Goal: Browse casually

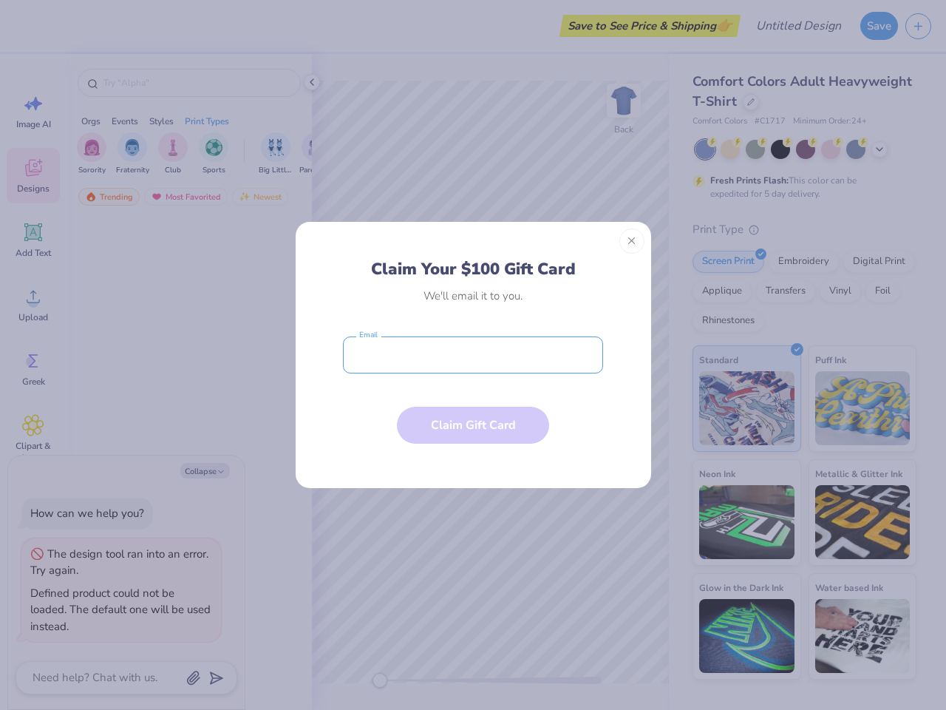
click at [473, 355] on input "email" at bounding box center [473, 354] width 260 height 37
click at [632, 241] on button "Close" at bounding box center [631, 240] width 25 height 25
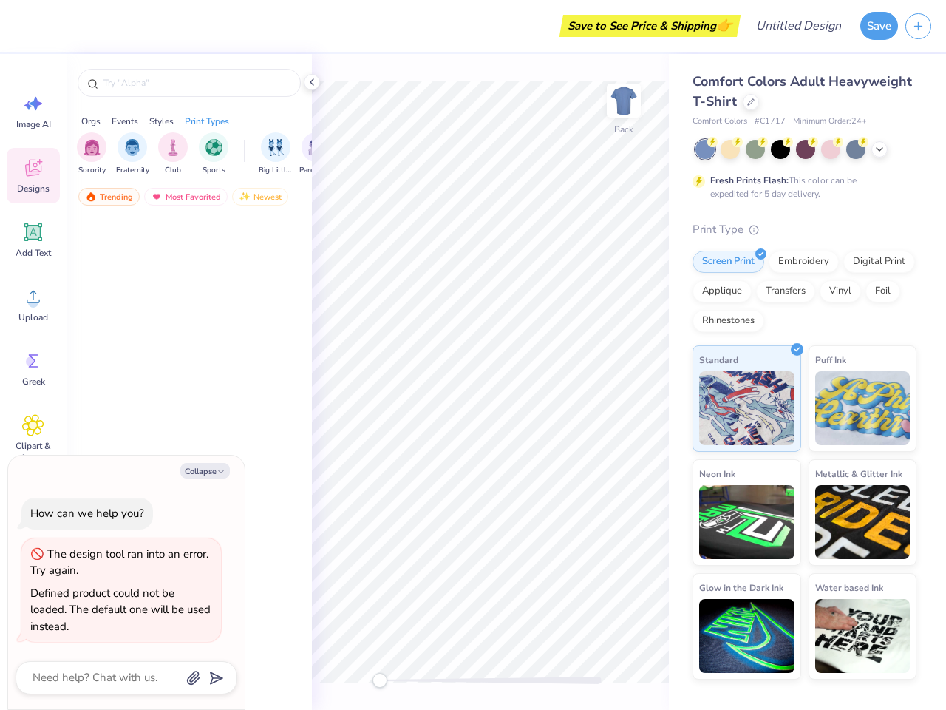
type textarea "x"
